Goal: Task Accomplishment & Management: Use online tool/utility

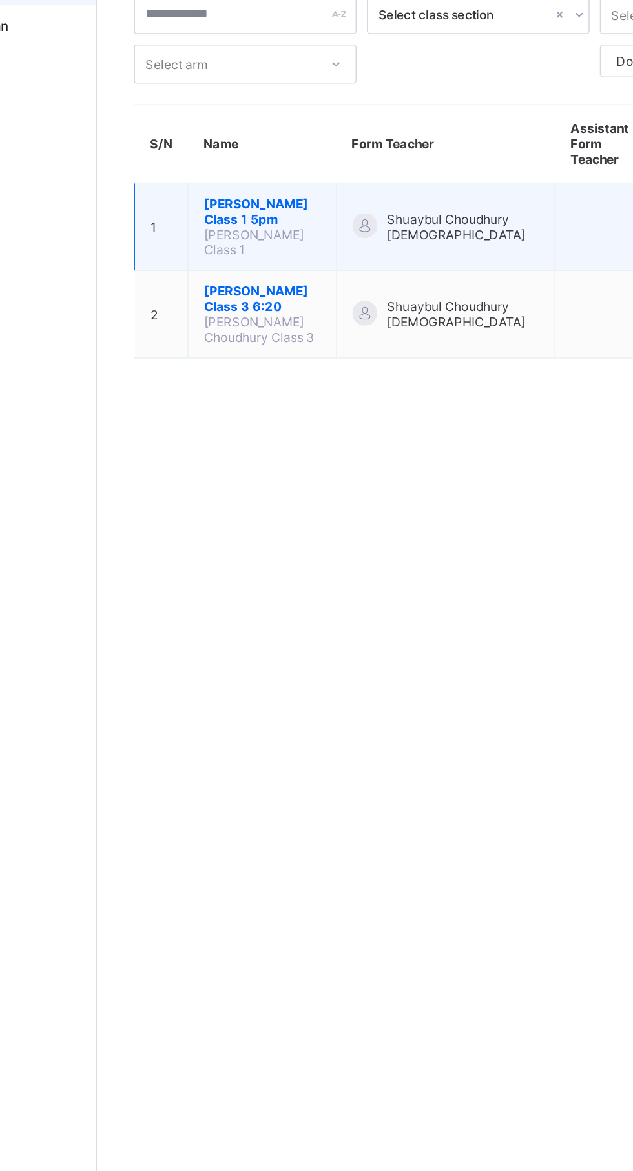
click at [272, 210] on span "[PERSON_NAME] Class 1 5pm" at bounding box center [258, 219] width 73 height 19
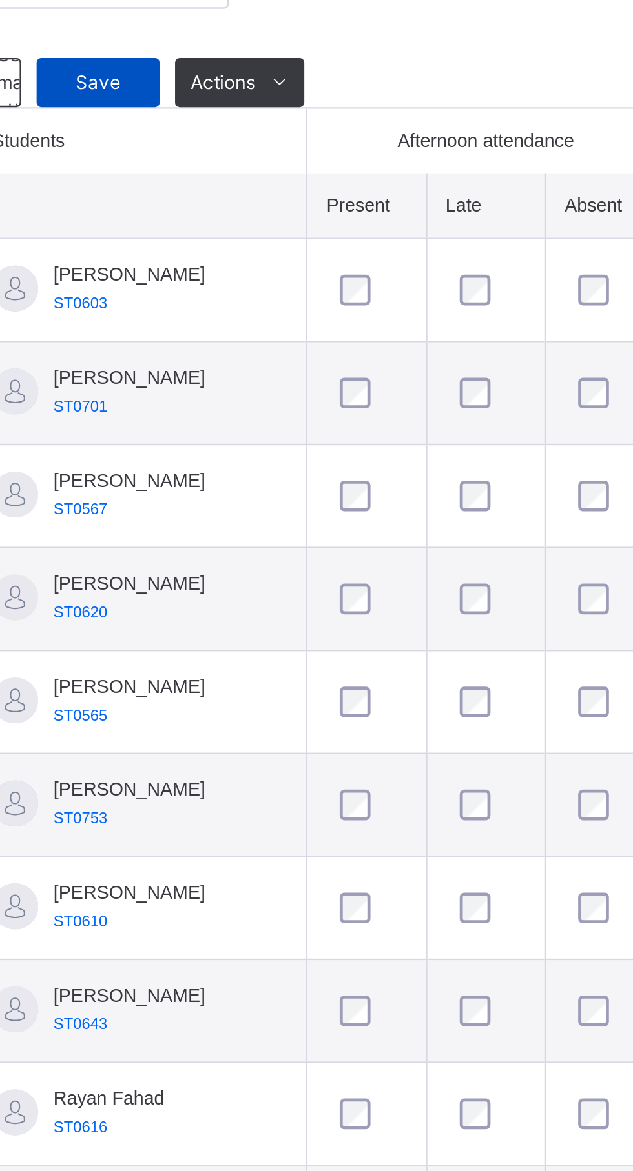
click at [223, 434] on div "Save" at bounding box center [231, 424] width 52 height 21
click at [220, 434] on div "Save" at bounding box center [231, 424] width 52 height 21
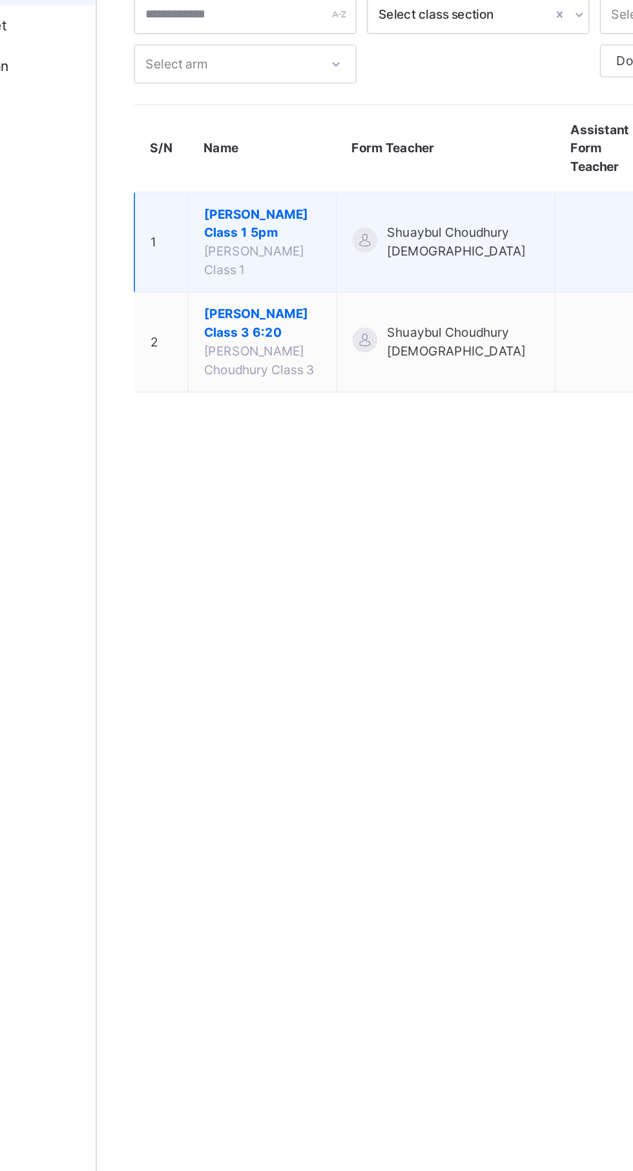
click at [252, 216] on span "[PERSON_NAME] Class 1 5pm" at bounding box center [258, 227] width 73 height 23
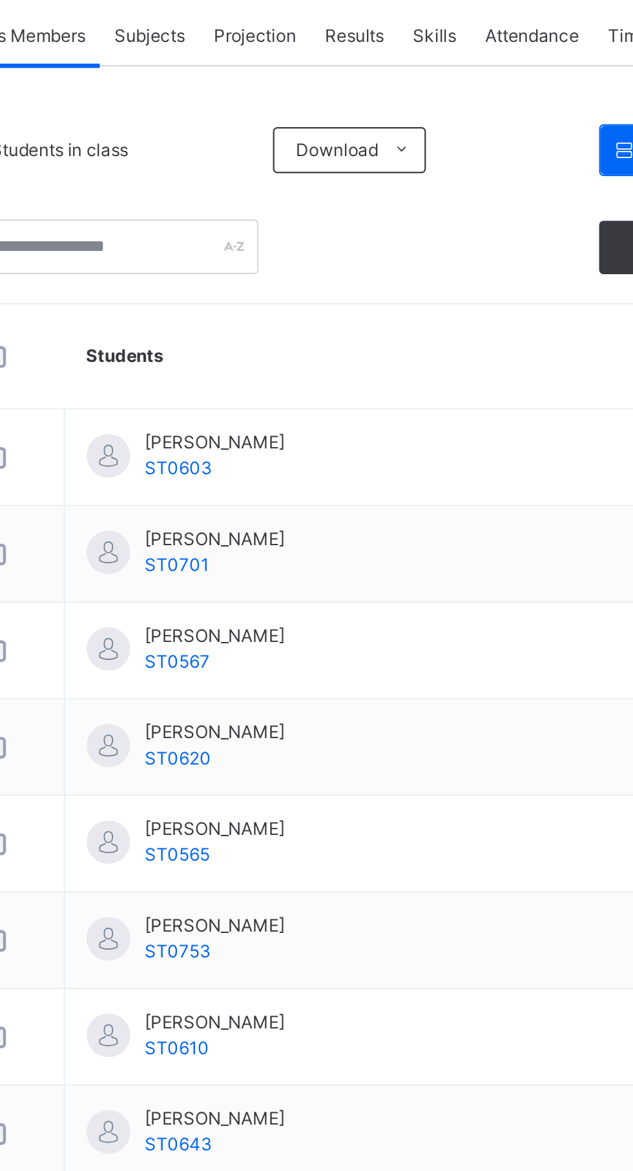
click at [441, 298] on span "Attendance" at bounding box center [440, 293] width 42 height 12
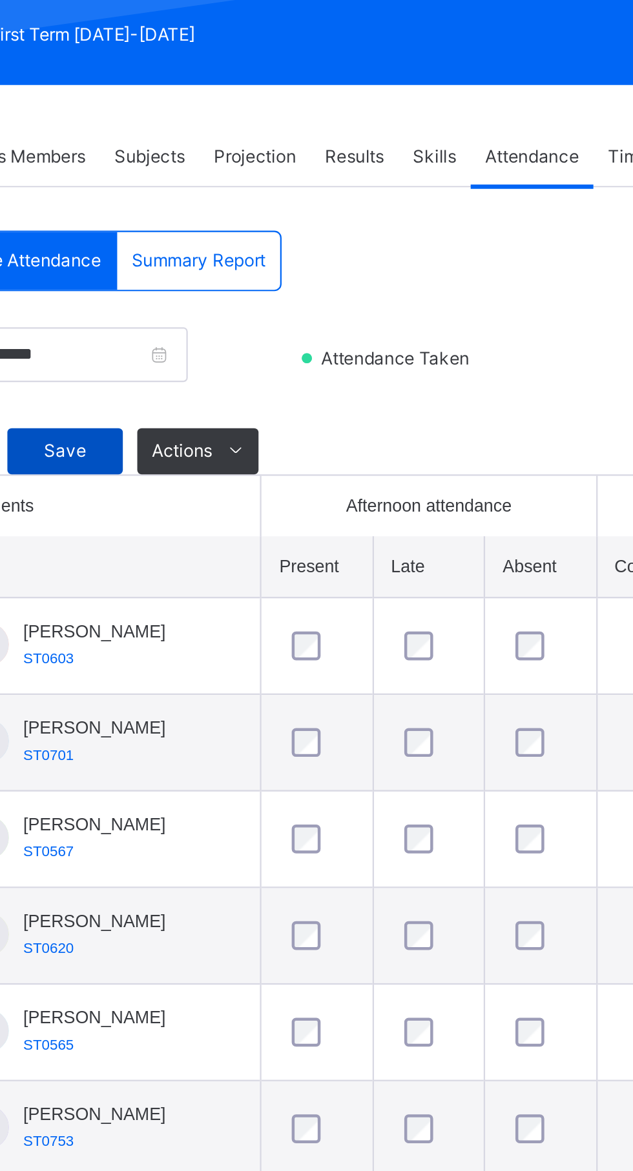
click at [228, 434] on div "Save" at bounding box center [231, 424] width 52 height 21
click at [218, 434] on div "Save" at bounding box center [231, 424] width 52 height 21
